Goal: Task Accomplishment & Management: Manage account settings

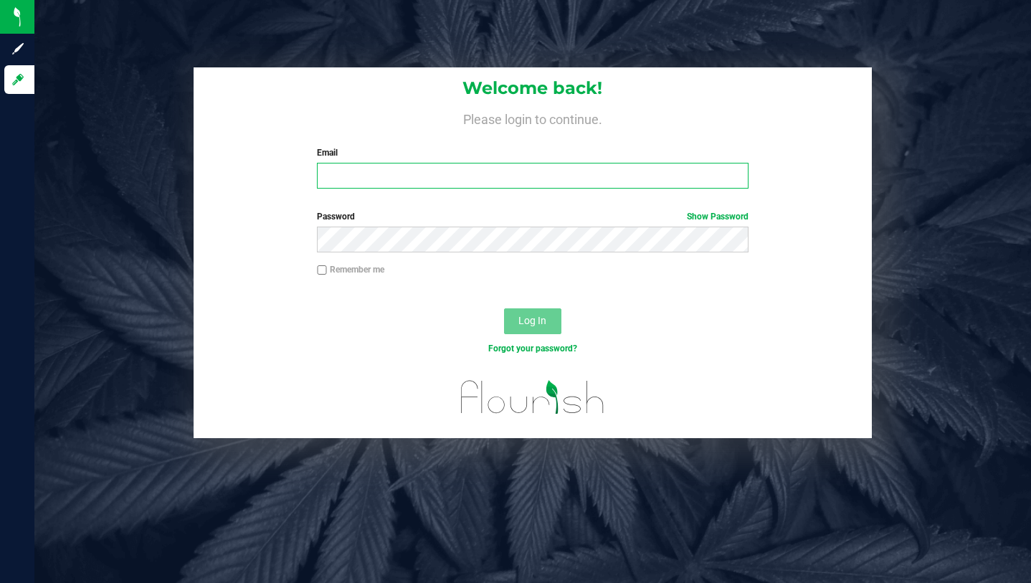
click at [432, 184] on input "Email" at bounding box center [532, 176] width 431 height 26
type input "[PERSON_NAME][EMAIL_ADDRESS][DOMAIN_NAME]"
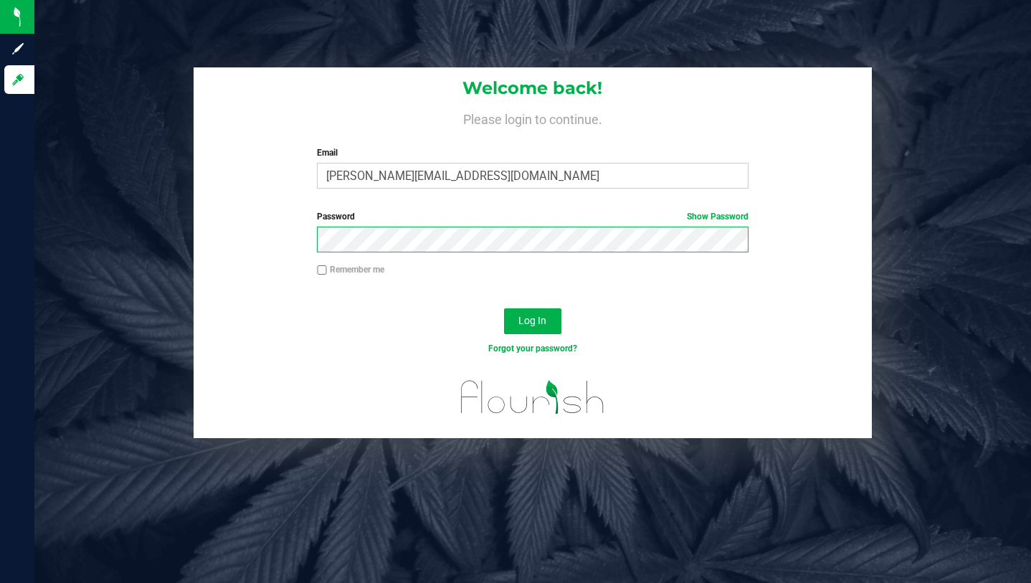
click at [504, 308] on button "Log In" at bounding box center [532, 321] width 57 height 26
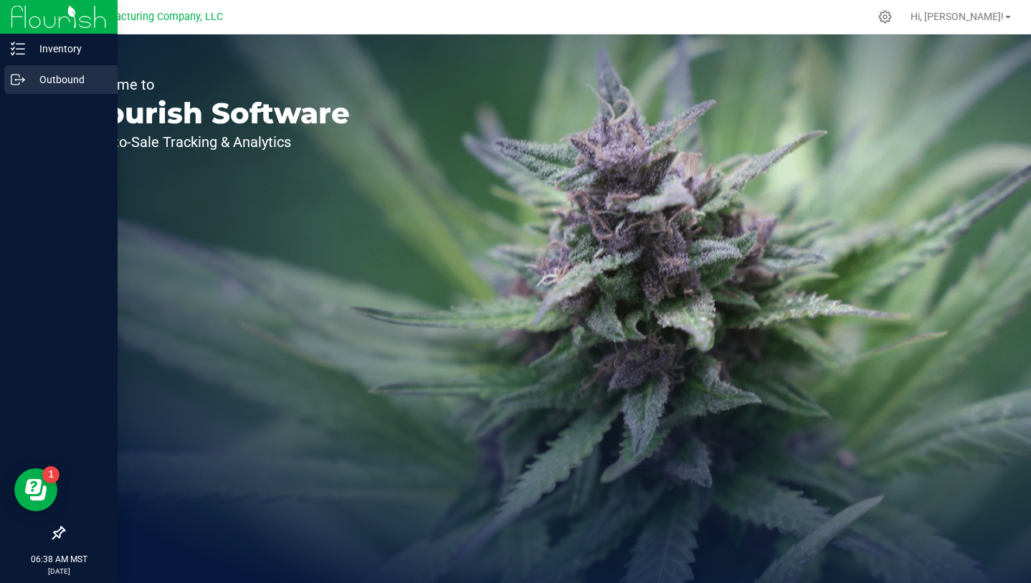
click at [37, 85] on p "Outbound" at bounding box center [68, 79] width 86 height 17
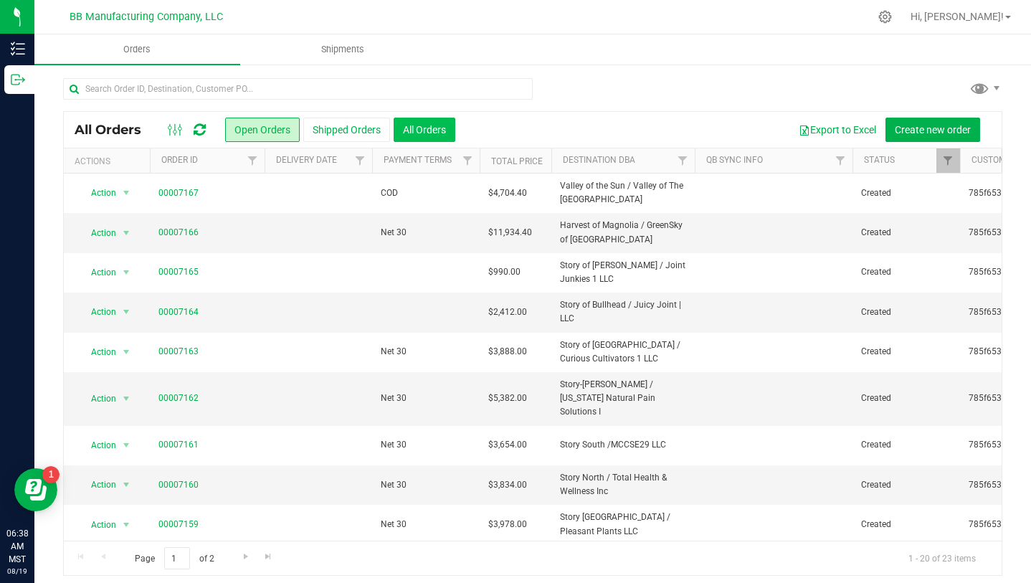
click at [426, 124] on button "All Orders" at bounding box center [424, 130] width 62 height 24
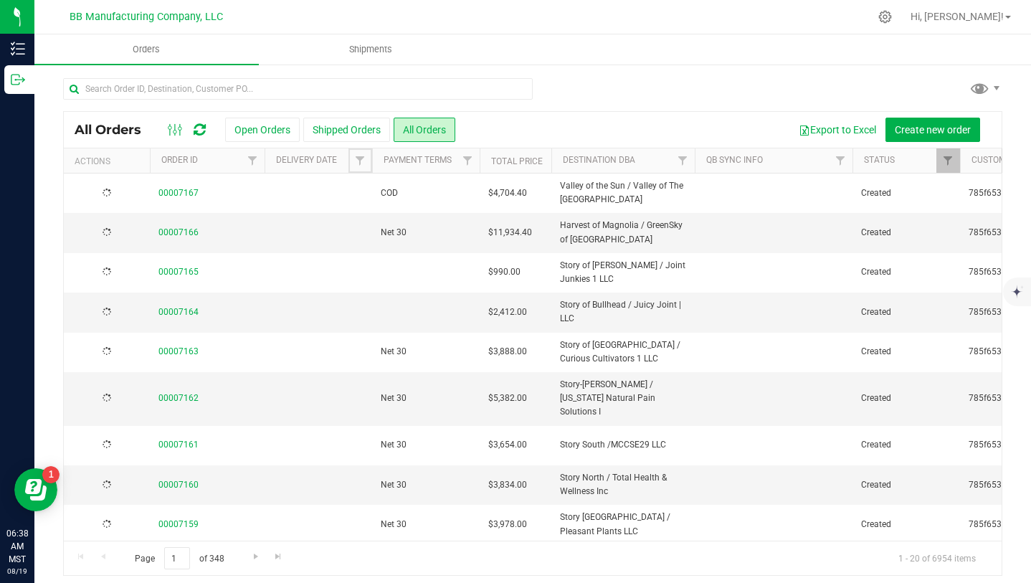
click at [362, 161] on span "Filter" at bounding box center [359, 160] width 11 height 11
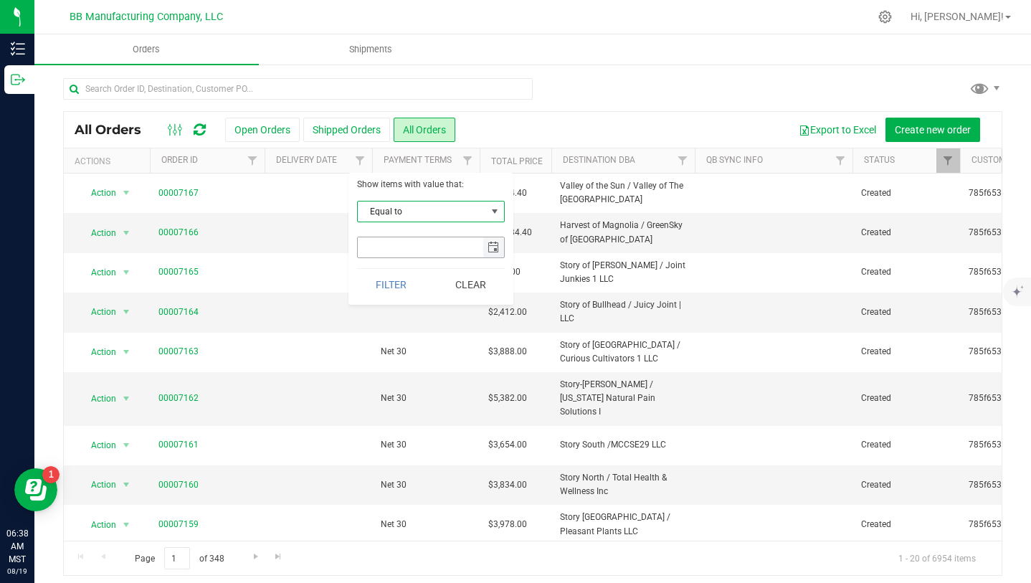
click at [493, 244] on span "select" at bounding box center [492, 247] width 11 height 11
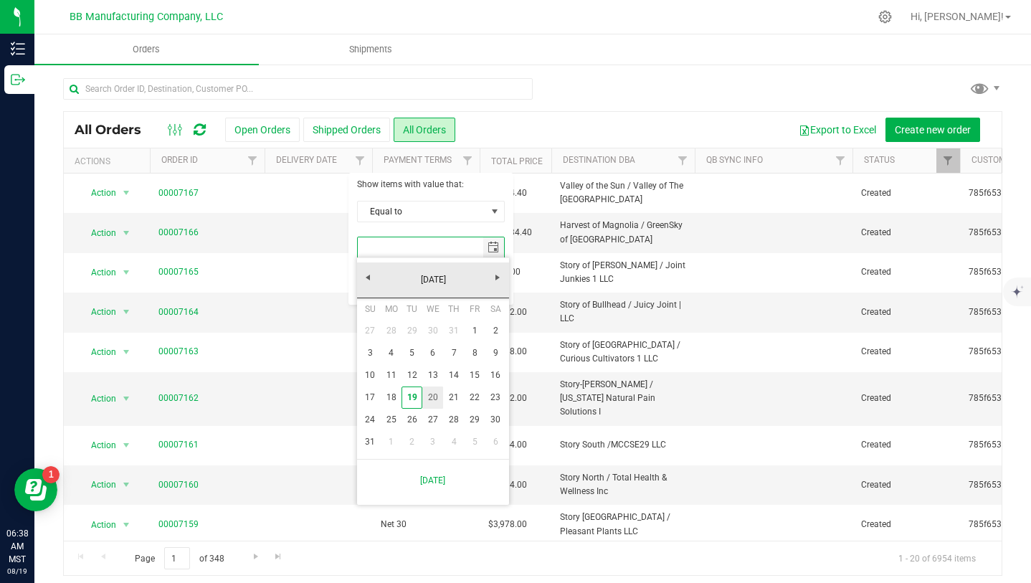
click at [437, 391] on link "20" at bounding box center [432, 397] width 21 height 22
type input "[DATE]"
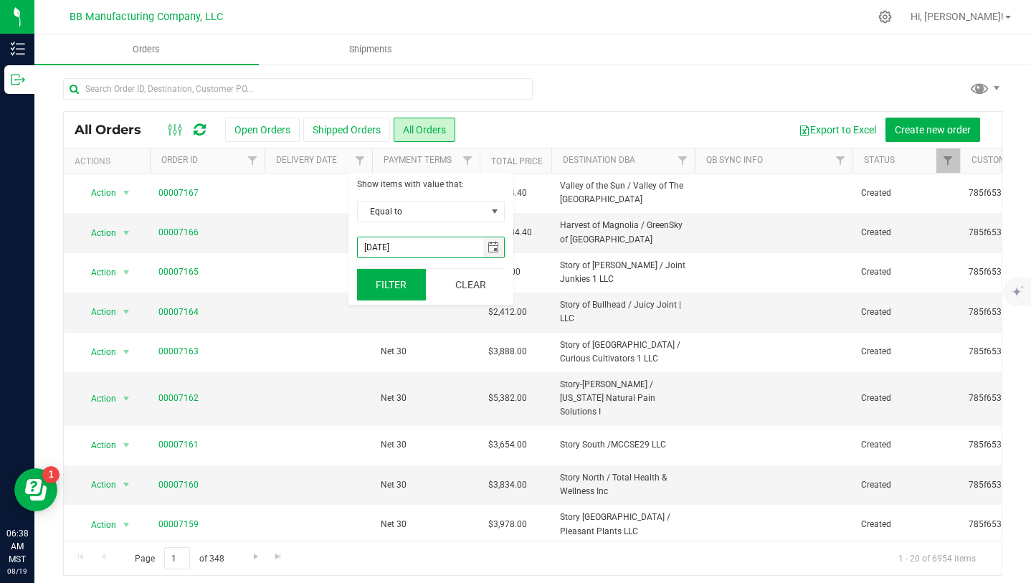
click at [403, 289] on button "Filter" at bounding box center [391, 285] width 69 height 32
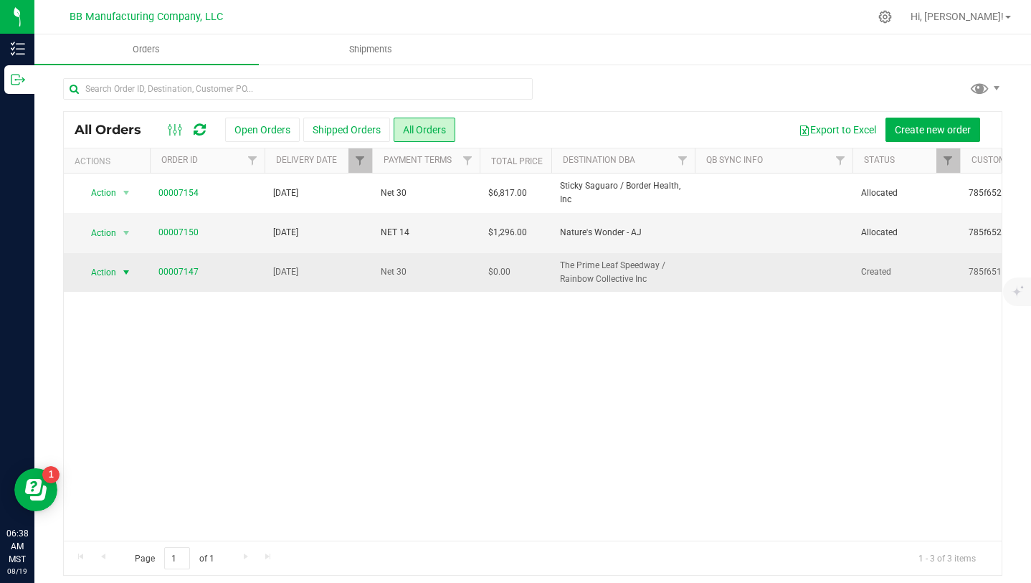
click at [130, 273] on span "select" at bounding box center [125, 272] width 11 height 11
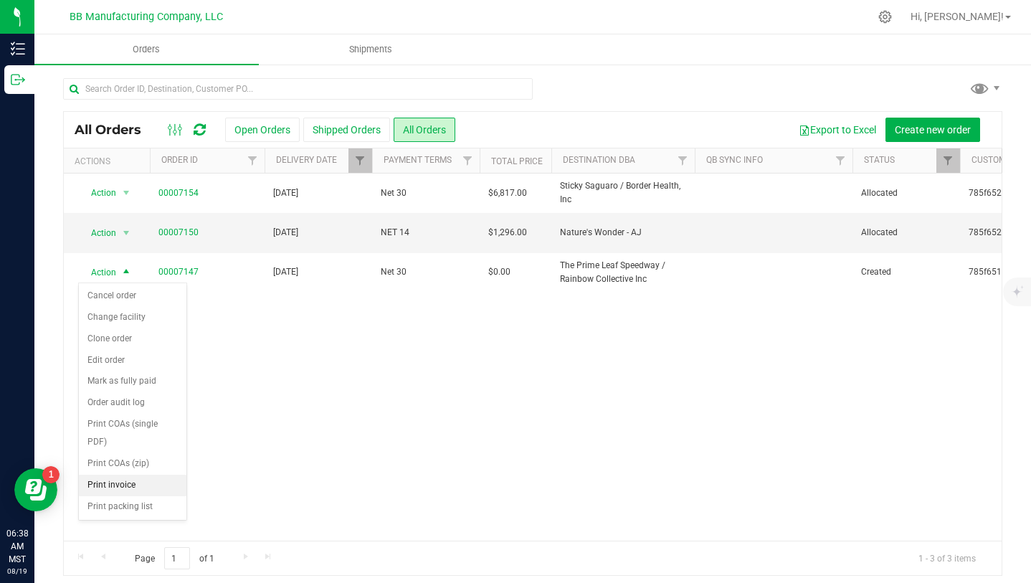
click at [129, 481] on li "Print invoice" at bounding box center [133, 485] width 108 height 22
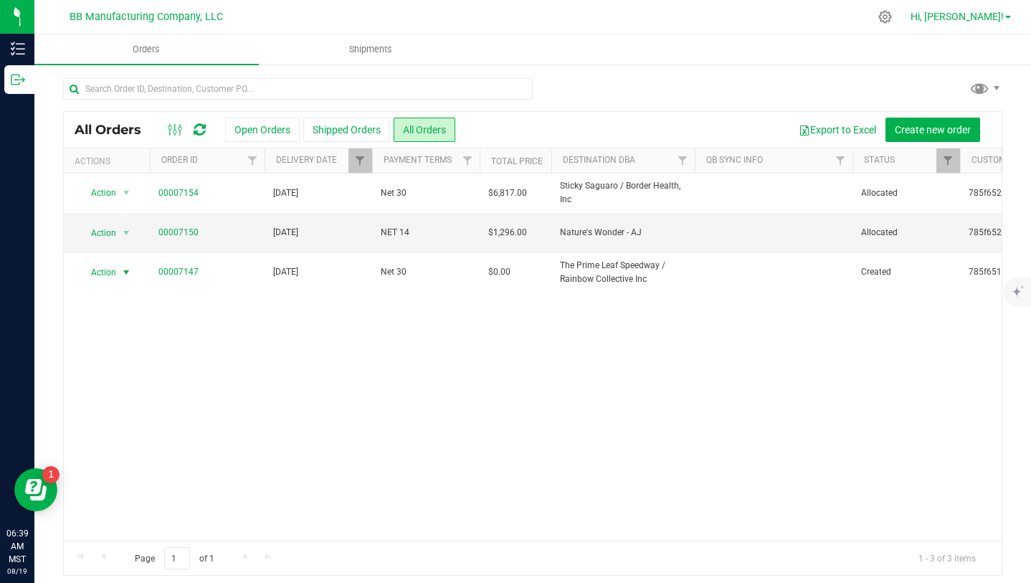
click at [982, 22] on span "Hi, [PERSON_NAME]!" at bounding box center [956, 16] width 93 height 11
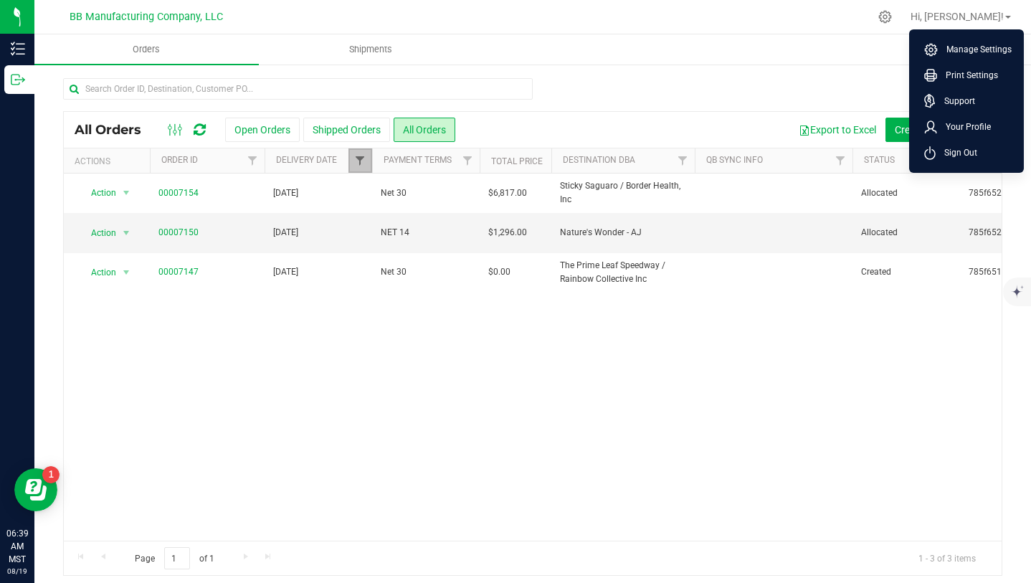
click at [362, 162] on span "Filter" at bounding box center [359, 160] width 11 height 11
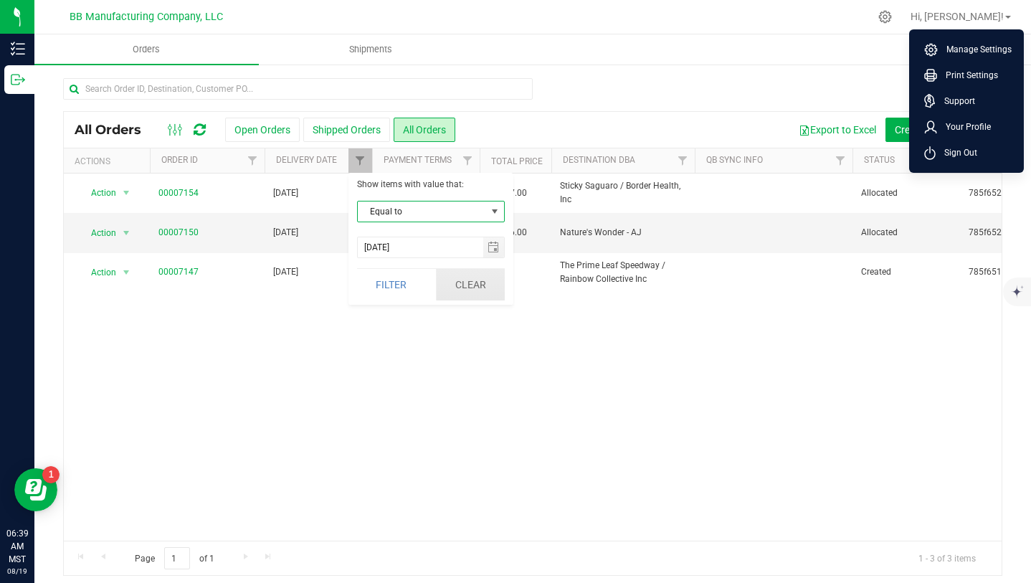
click at [460, 286] on button "Clear" at bounding box center [470, 285] width 69 height 32
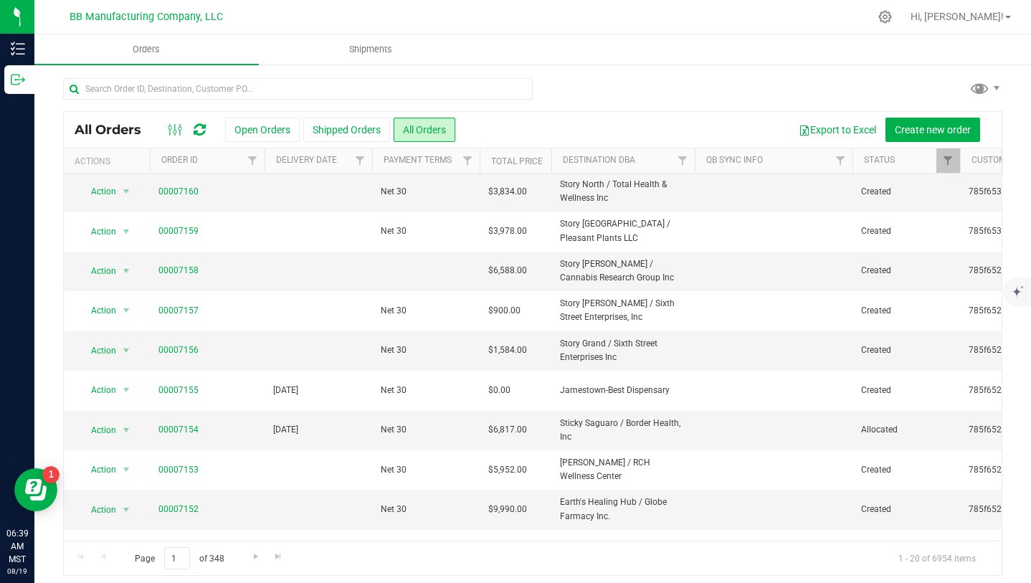
scroll to position [426, 0]
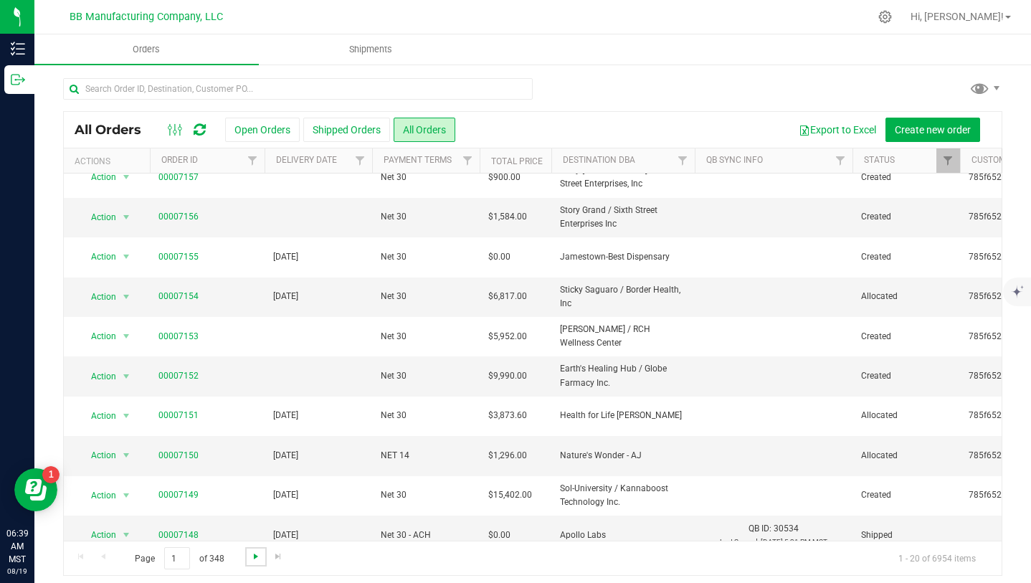
click at [252, 553] on span "Go to the next page" at bounding box center [255, 555] width 11 height 11
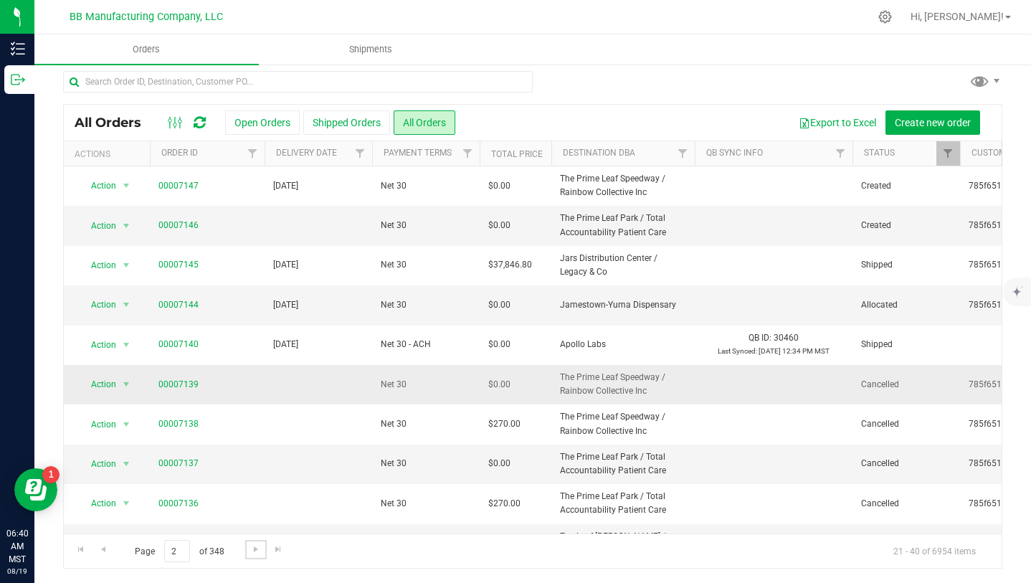
scroll to position [0, 0]
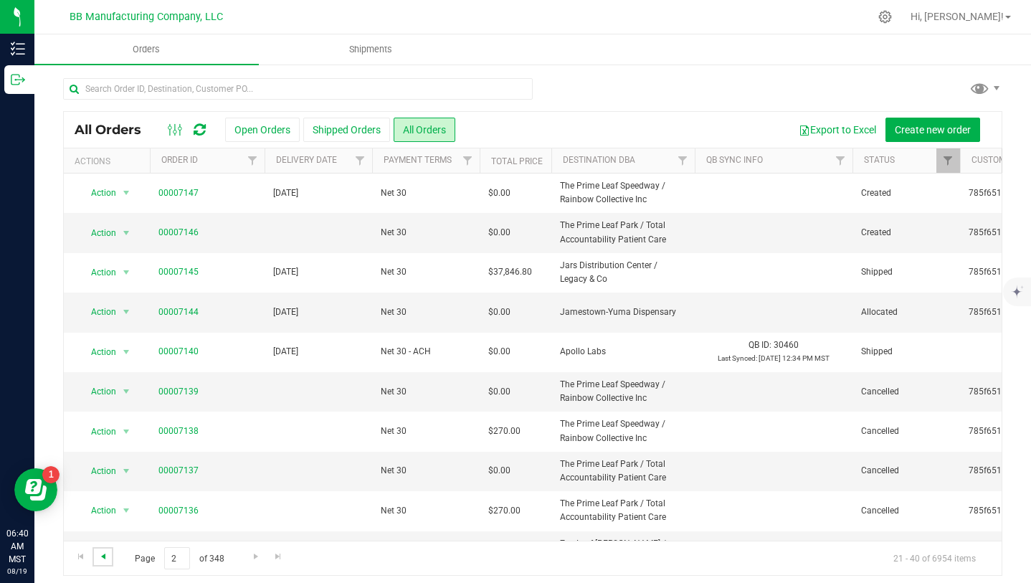
click at [106, 556] on span "Go to the previous page" at bounding box center [102, 555] width 11 height 11
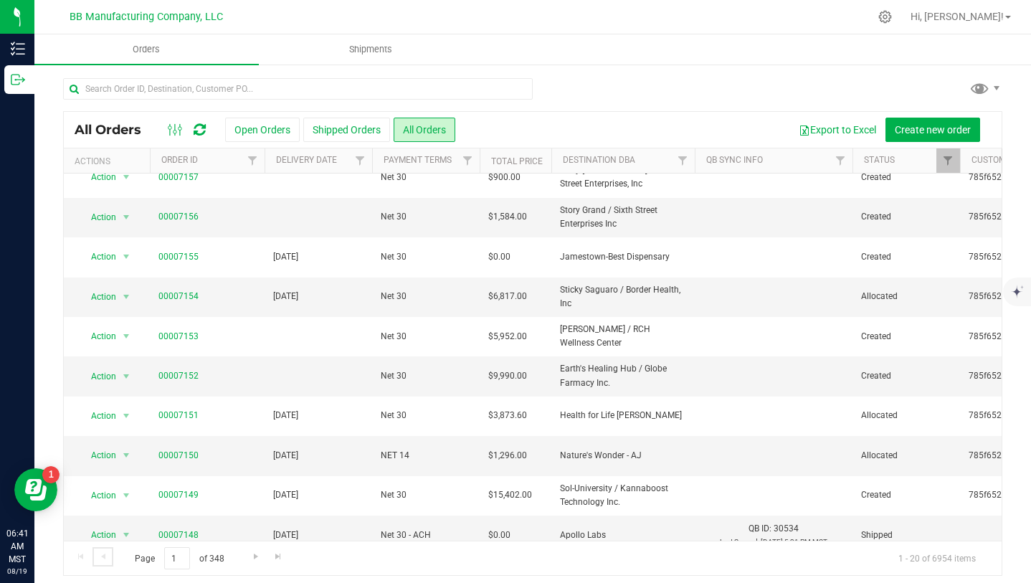
scroll to position [7, 0]
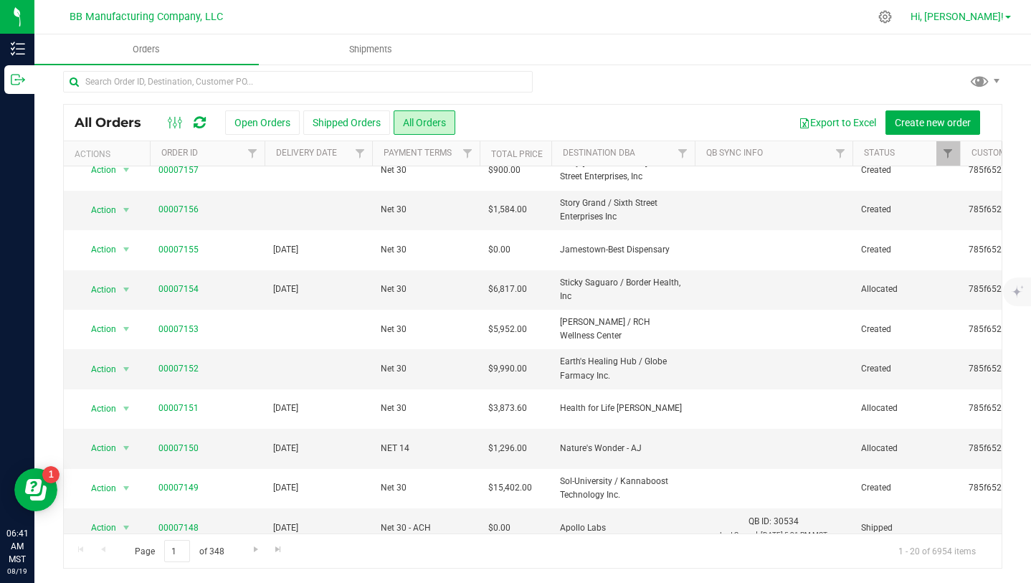
click at [995, 20] on span "Hi, [PERSON_NAME]!" at bounding box center [956, 16] width 93 height 11
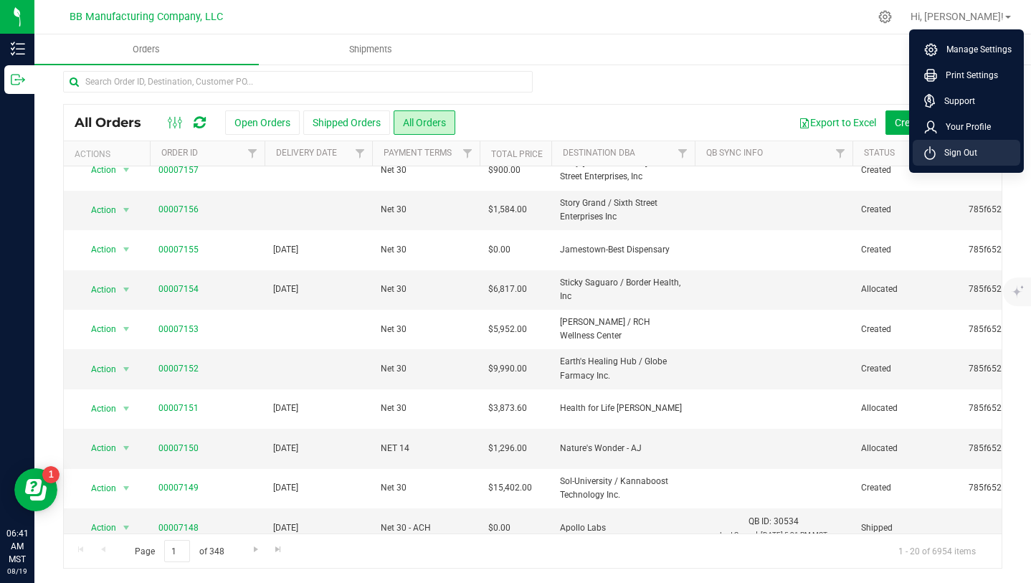
click at [957, 161] on li "Sign Out" at bounding box center [966, 153] width 108 height 26
